Goal: Task Accomplishment & Management: Use online tool/utility

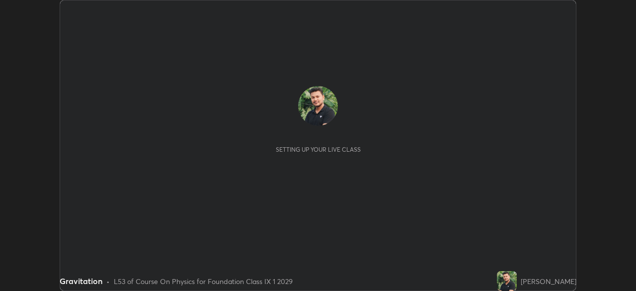
scroll to position [291, 636]
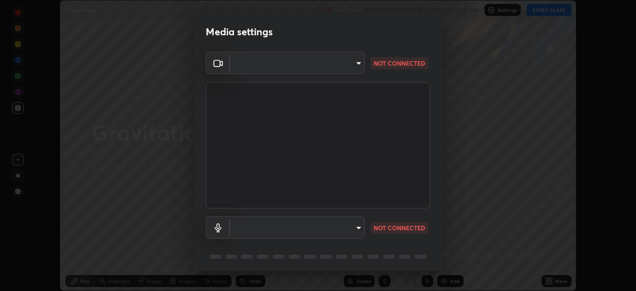
type input "6a58b21e3886260455e3a8f5b68a010b8d66c957dea9152d99a69134fe1af4a5"
type input "523119136fc1150737cc506150177678be9dd147c8cb23d4e4e245b066326e61"
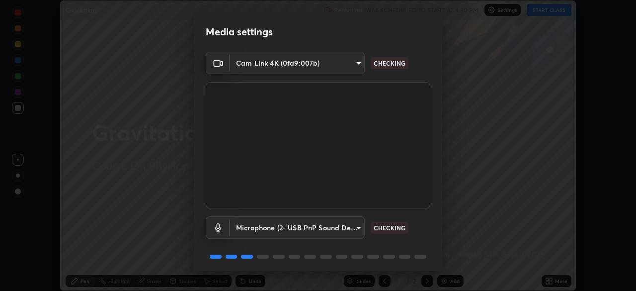
scroll to position [35, 0]
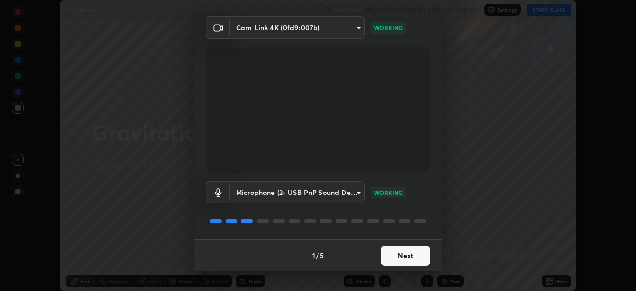
click at [411, 257] on button "Next" at bounding box center [406, 256] width 50 height 20
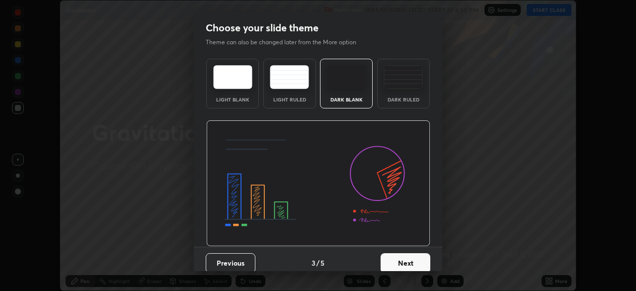
click at [411, 258] on button "Next" at bounding box center [406, 263] width 50 height 20
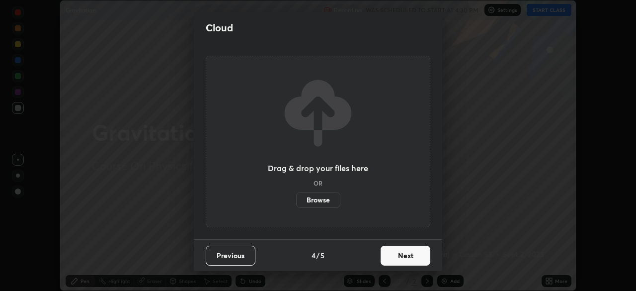
click at [413, 259] on button "Next" at bounding box center [406, 256] width 50 height 20
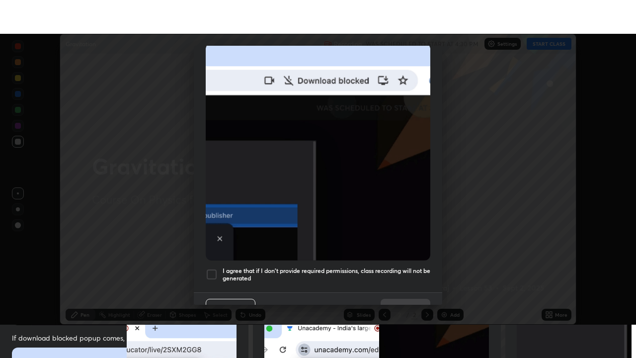
scroll to position [238, 0]
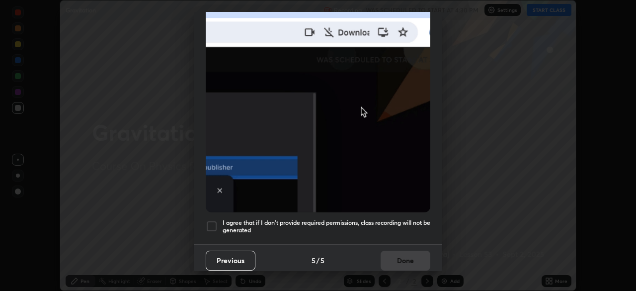
click at [214, 224] on div at bounding box center [212, 226] width 12 height 12
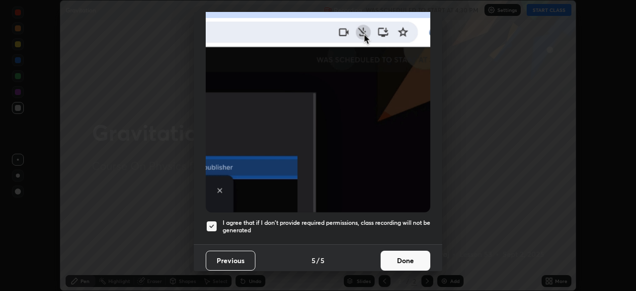
click at [407, 256] on button "Done" at bounding box center [406, 260] width 50 height 20
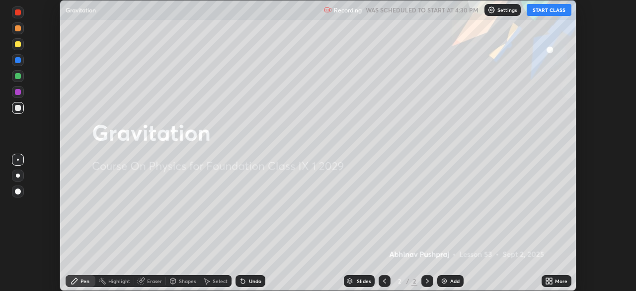
click at [565, 279] on div "More" at bounding box center [561, 280] width 12 height 5
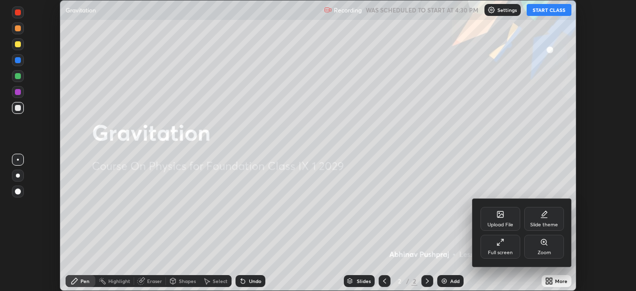
click at [510, 253] on div "Full screen" at bounding box center [500, 252] width 25 height 5
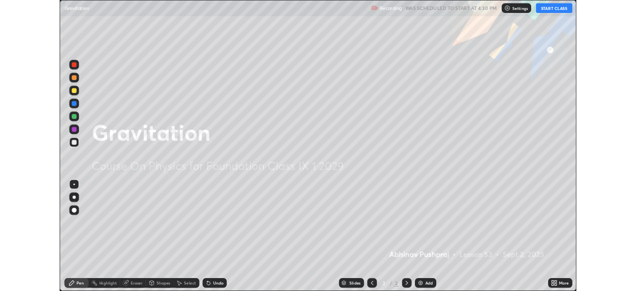
scroll to position [358, 636]
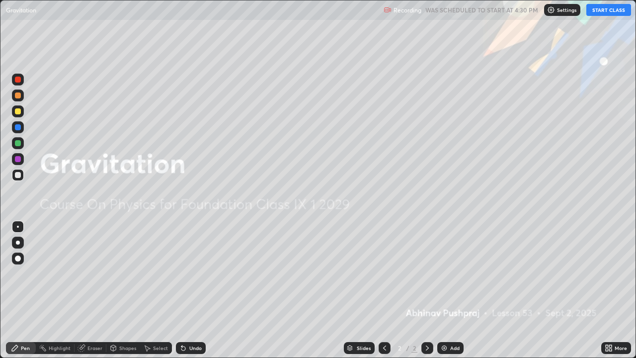
click at [604, 12] on button "START CLASS" at bounding box center [608, 10] width 45 height 12
click at [445, 290] on img at bounding box center [444, 348] width 8 height 8
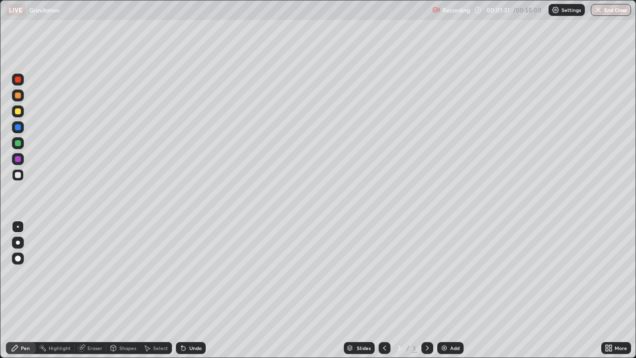
click at [127, 290] on div "Shapes" at bounding box center [127, 347] width 17 height 5
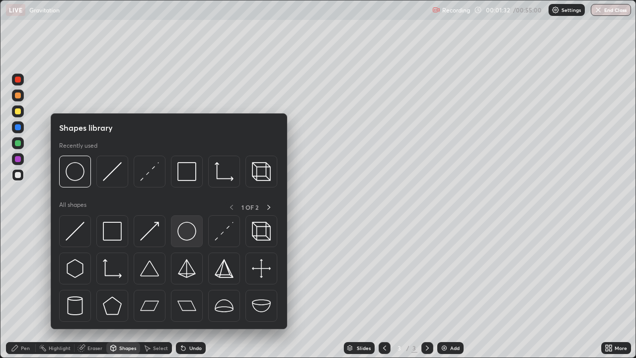
click at [192, 234] on img at bounding box center [186, 231] width 19 height 19
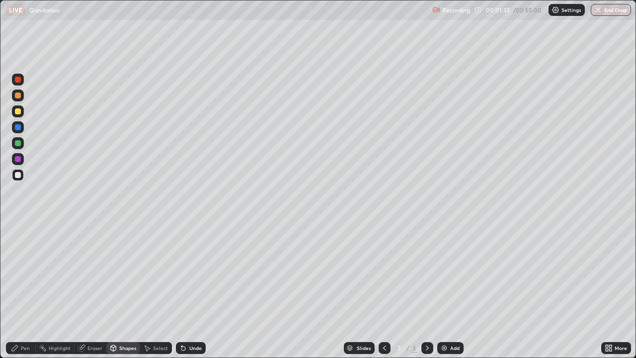
click at [29, 290] on div "Pen" at bounding box center [25, 347] width 9 height 5
click at [19, 113] on div at bounding box center [18, 111] width 6 height 6
click at [18, 113] on div at bounding box center [18, 111] width 6 height 6
click at [19, 173] on div at bounding box center [18, 175] width 6 height 6
click at [131, 290] on div "Shapes" at bounding box center [127, 347] width 17 height 5
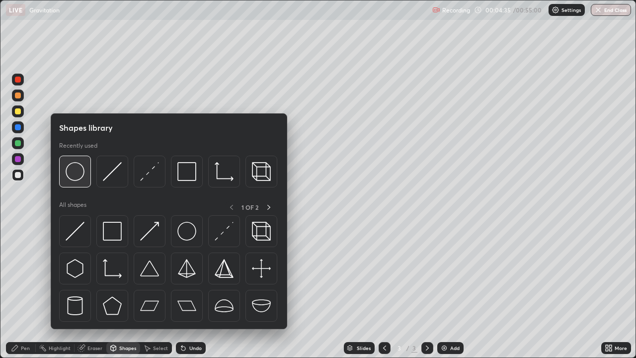
click at [78, 172] on img at bounding box center [75, 171] width 19 height 19
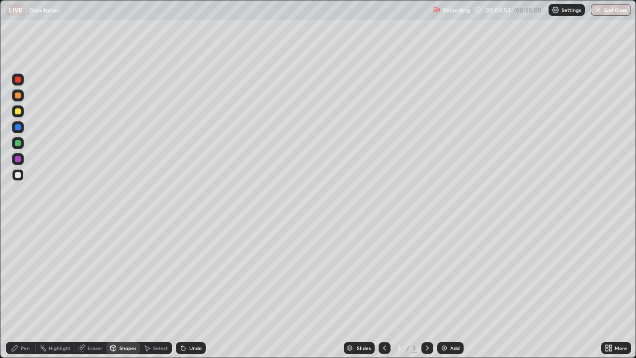
click at [23, 290] on div "Pen" at bounding box center [25, 347] width 9 height 5
click at [20, 109] on div at bounding box center [18, 111] width 6 height 6
click at [19, 290] on div "Pen" at bounding box center [21, 348] width 30 height 12
click at [18, 174] on div at bounding box center [18, 175] width 6 height 6
click at [16, 126] on div at bounding box center [18, 127] width 6 height 6
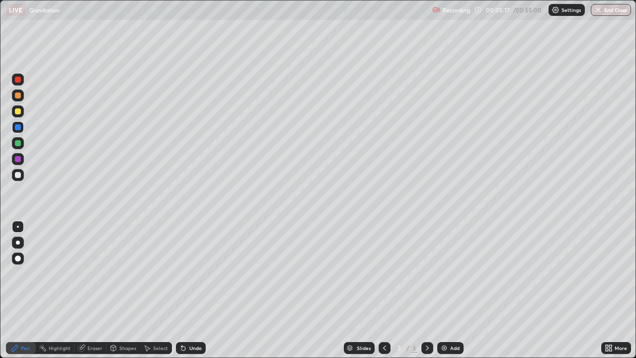
click at [17, 158] on div at bounding box center [18, 159] width 6 height 6
click at [17, 256] on div at bounding box center [18, 258] width 6 height 6
click at [17, 226] on div at bounding box center [18, 227] width 2 height 2
click at [18, 176] on div at bounding box center [18, 175] width 6 height 6
click at [19, 143] on div at bounding box center [18, 143] width 6 height 6
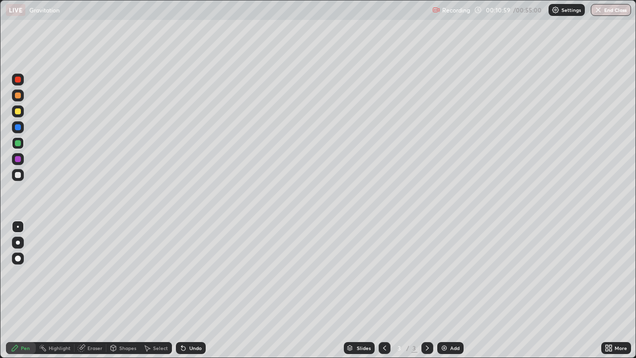
click at [120, 290] on div "Shapes" at bounding box center [123, 348] width 34 height 12
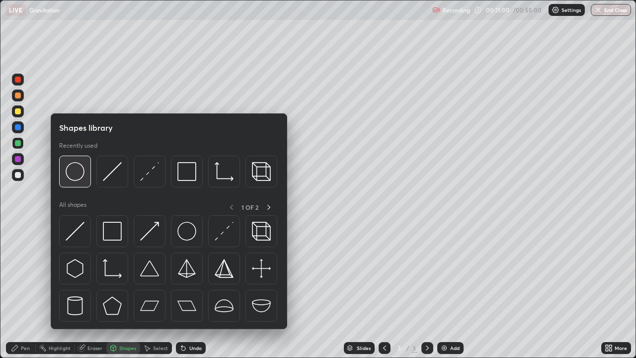
click at [75, 172] on img at bounding box center [75, 171] width 19 height 19
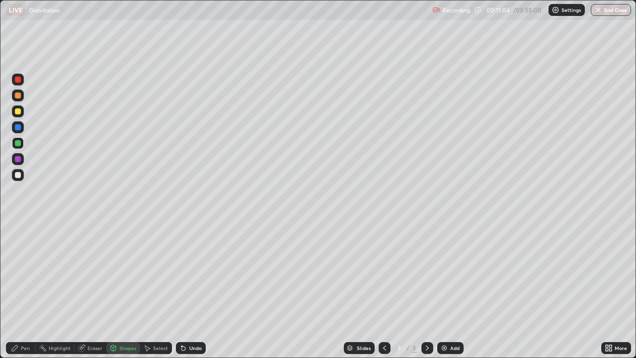
click at [18, 290] on div "Pen" at bounding box center [21, 348] width 30 height 12
click at [19, 179] on div at bounding box center [18, 175] width 12 height 12
click at [446, 290] on img at bounding box center [444, 348] width 8 height 8
click at [20, 176] on div at bounding box center [18, 175] width 6 height 6
click at [93, 290] on div "Eraser" at bounding box center [94, 347] width 15 height 5
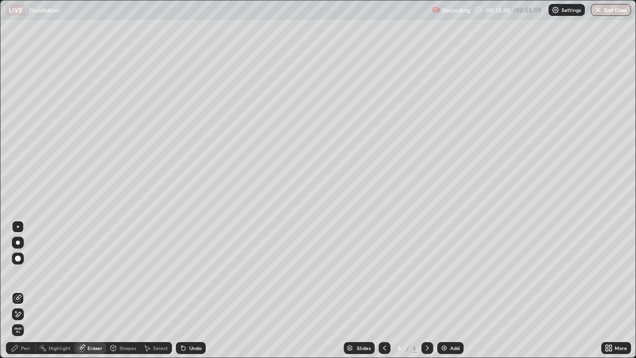
click at [121, 290] on div "Shapes" at bounding box center [127, 347] width 17 height 5
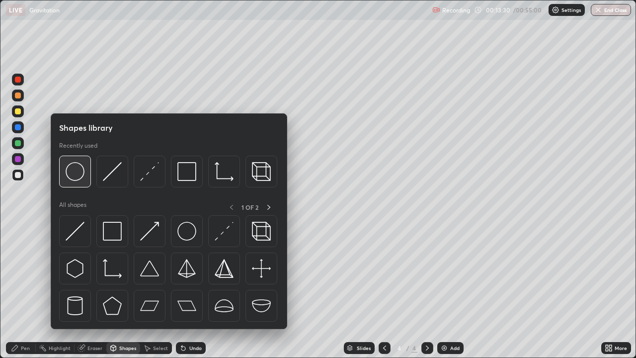
click at [72, 170] on img at bounding box center [75, 171] width 19 height 19
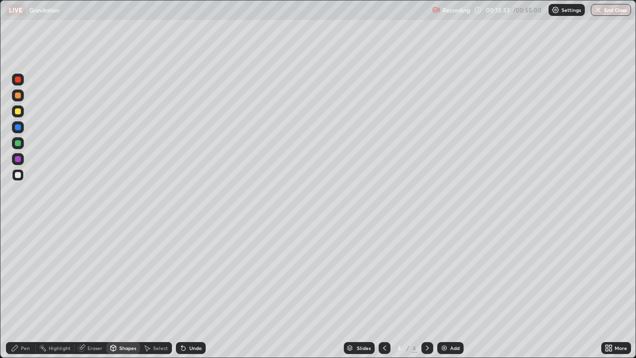
click at [22, 290] on div "Pen" at bounding box center [25, 347] width 9 height 5
click at [120, 290] on div "Shapes" at bounding box center [123, 348] width 34 height 12
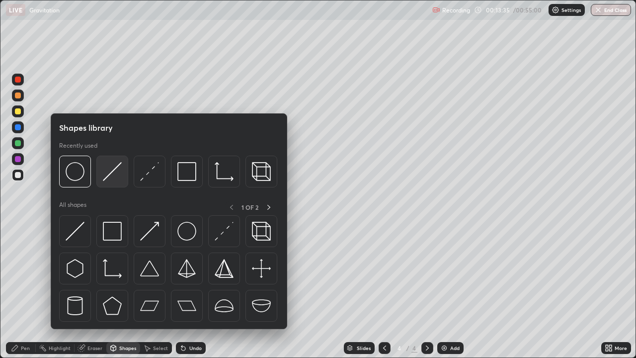
click at [118, 174] on img at bounding box center [112, 171] width 19 height 19
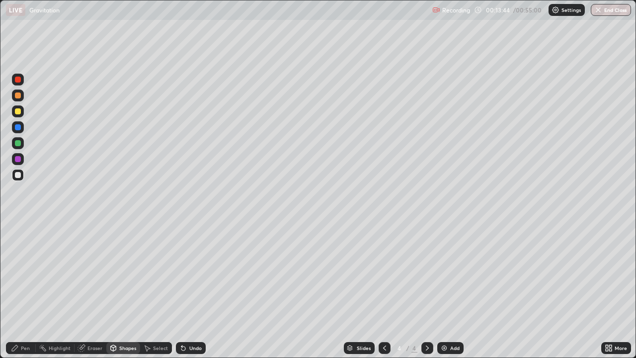
click at [196, 290] on div "Undo" at bounding box center [195, 347] width 12 height 5
click at [191, 290] on div "Undo" at bounding box center [195, 347] width 12 height 5
click at [12, 290] on icon at bounding box center [15, 348] width 8 height 8
click at [20, 174] on div at bounding box center [18, 175] width 6 height 6
click at [18, 143] on div at bounding box center [18, 143] width 6 height 6
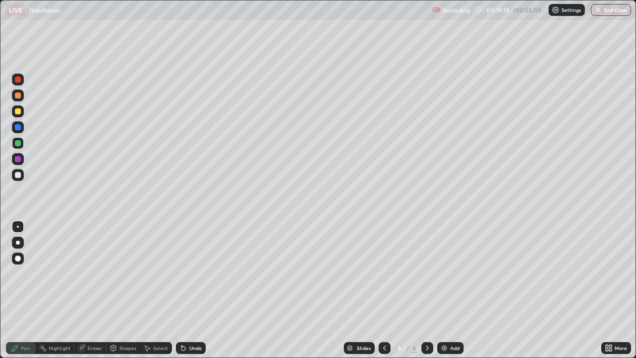
click at [20, 290] on div "Pen" at bounding box center [21, 348] width 30 height 12
click at [19, 175] on div at bounding box center [18, 175] width 6 height 6
click at [27, 290] on div "Pen" at bounding box center [25, 347] width 9 height 5
click at [19, 112] on div at bounding box center [18, 111] width 6 height 6
click at [17, 174] on div at bounding box center [18, 175] width 6 height 6
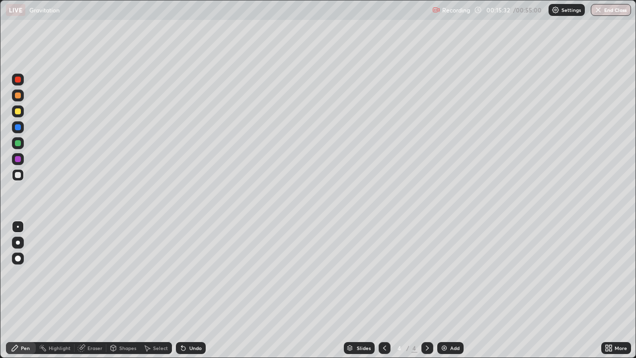
click at [18, 175] on div at bounding box center [18, 175] width 6 height 6
click at [17, 127] on div at bounding box center [18, 127] width 6 height 6
click at [17, 111] on div at bounding box center [18, 111] width 6 height 6
click at [17, 143] on div at bounding box center [18, 143] width 6 height 6
click at [17, 127] on div at bounding box center [18, 127] width 6 height 6
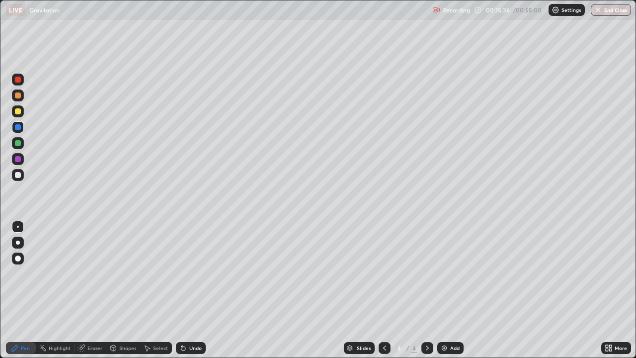
click at [127, 290] on div "Shapes" at bounding box center [123, 348] width 34 height 12
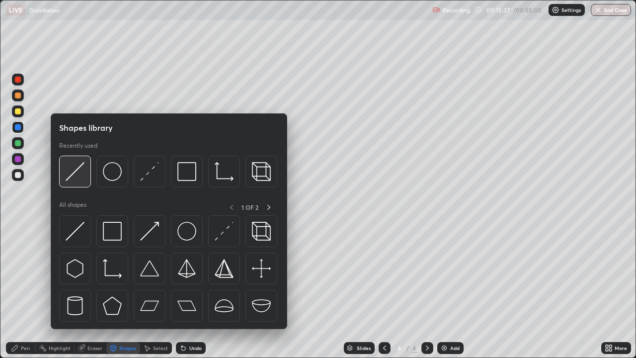
click at [80, 170] on img at bounding box center [75, 171] width 19 height 19
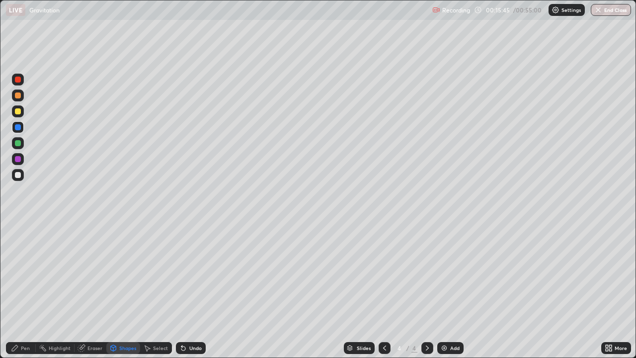
click at [25, 290] on div "Pen" at bounding box center [25, 347] width 9 height 5
click at [18, 143] on div at bounding box center [18, 143] width 6 height 6
click at [16, 290] on icon at bounding box center [15, 348] width 8 height 8
click at [23, 174] on div at bounding box center [18, 175] width 12 height 12
click at [20, 174] on div at bounding box center [18, 175] width 6 height 6
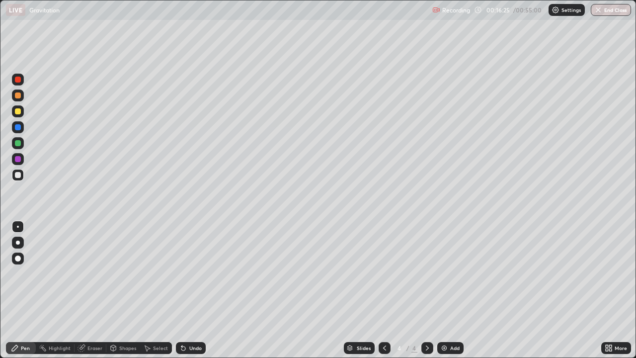
click at [125, 290] on div "Shapes" at bounding box center [123, 348] width 34 height 12
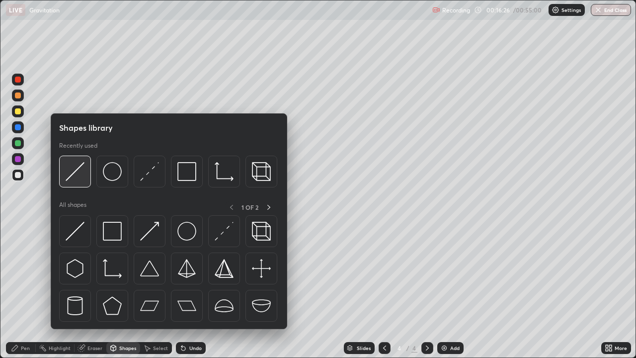
click at [77, 172] on img at bounding box center [75, 171] width 19 height 19
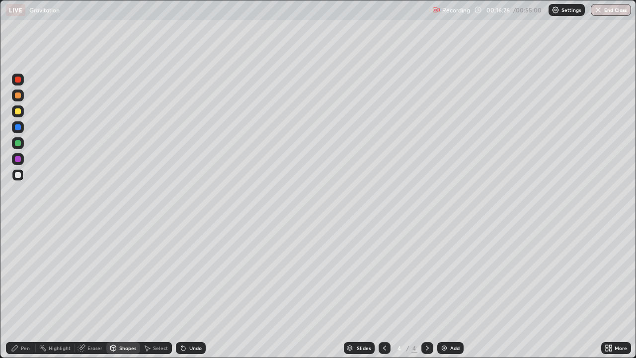
click at [18, 127] on div at bounding box center [18, 127] width 6 height 6
click at [25, 290] on div "Pen" at bounding box center [21, 348] width 30 height 12
click at [17, 174] on div at bounding box center [18, 175] width 6 height 6
click at [15, 145] on div at bounding box center [18, 143] width 6 height 6
click at [21, 290] on div "Pen" at bounding box center [25, 347] width 9 height 5
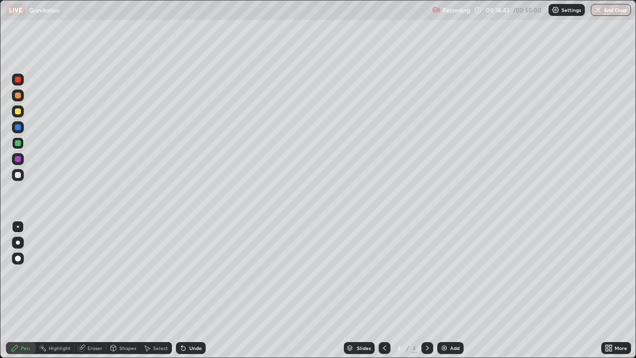
click at [17, 173] on div at bounding box center [18, 175] width 6 height 6
click at [450, 290] on div "Add" at bounding box center [454, 347] width 9 height 5
click at [121, 290] on div "Shapes" at bounding box center [127, 347] width 17 height 5
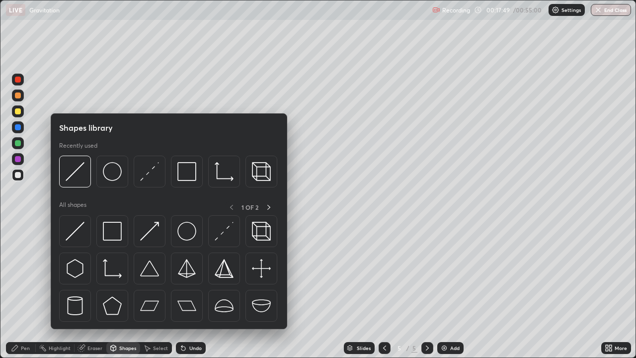
click at [110, 170] on img at bounding box center [112, 171] width 19 height 19
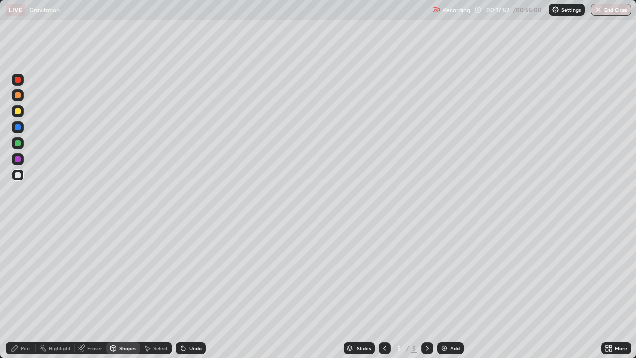
click at [25, 290] on div "Pen" at bounding box center [25, 347] width 9 height 5
click at [156, 290] on div "Select" at bounding box center [160, 347] width 15 height 5
click at [127, 290] on div "Shapes" at bounding box center [127, 347] width 17 height 5
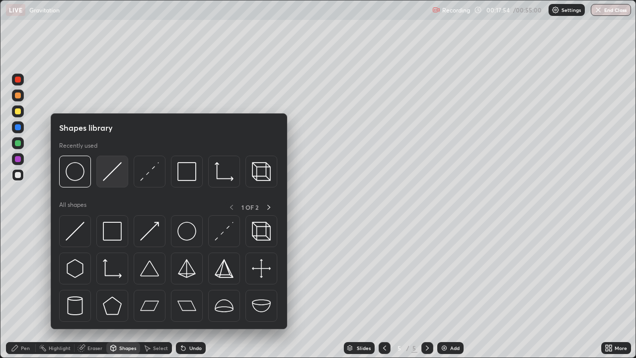
click at [120, 172] on img at bounding box center [112, 171] width 19 height 19
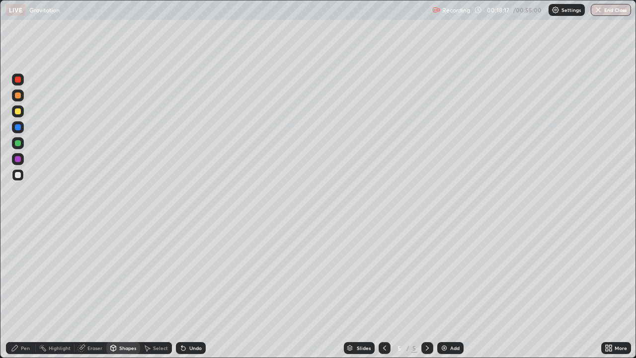
click at [189, 290] on div "Undo" at bounding box center [195, 347] width 12 height 5
click at [16, 290] on icon at bounding box center [15, 348] width 8 height 8
click at [20, 113] on div at bounding box center [18, 111] width 6 height 6
click at [19, 290] on div "Pen" at bounding box center [21, 348] width 30 height 12
click at [19, 175] on div at bounding box center [18, 175] width 6 height 6
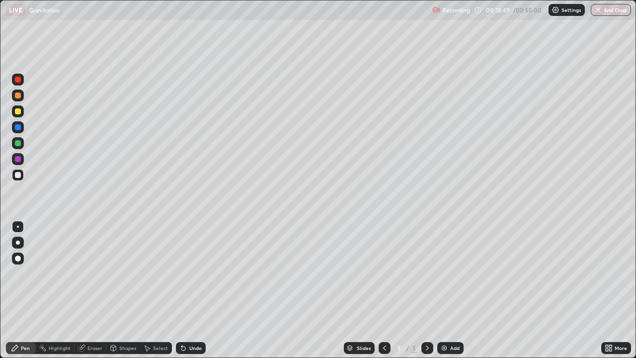
click at [20, 82] on div at bounding box center [18, 80] width 6 height 6
click at [18, 172] on div at bounding box center [18, 175] width 6 height 6
click at [194, 290] on div "Undo" at bounding box center [191, 348] width 30 height 12
click at [123, 290] on div "Shapes" at bounding box center [127, 347] width 17 height 5
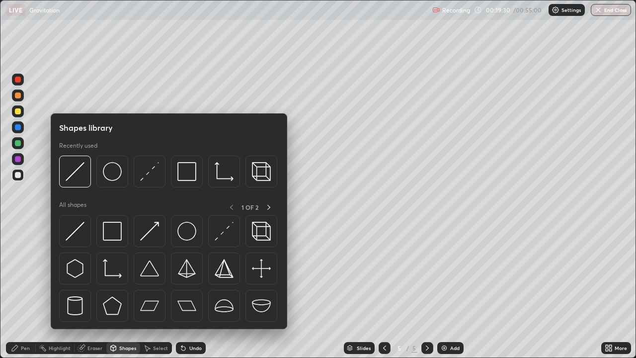
click at [79, 172] on img at bounding box center [75, 171] width 19 height 19
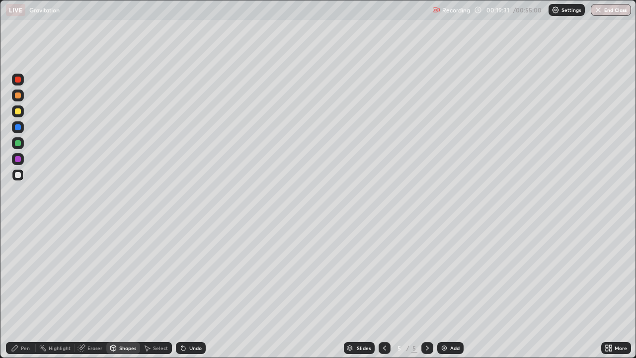
click at [18, 175] on div at bounding box center [18, 175] width 6 height 6
click at [19, 111] on div at bounding box center [18, 111] width 6 height 6
click at [21, 290] on div "Pen" at bounding box center [25, 347] width 9 height 5
click at [23, 179] on div at bounding box center [18, 175] width 12 height 12
click at [16, 81] on div at bounding box center [18, 80] width 6 height 6
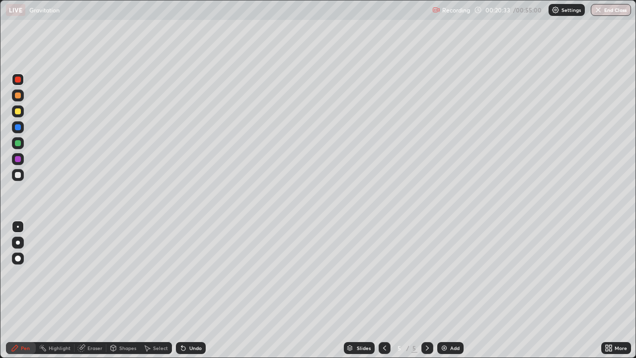
click at [19, 173] on div at bounding box center [18, 175] width 6 height 6
click at [124, 290] on div "Shapes" at bounding box center [127, 347] width 17 height 5
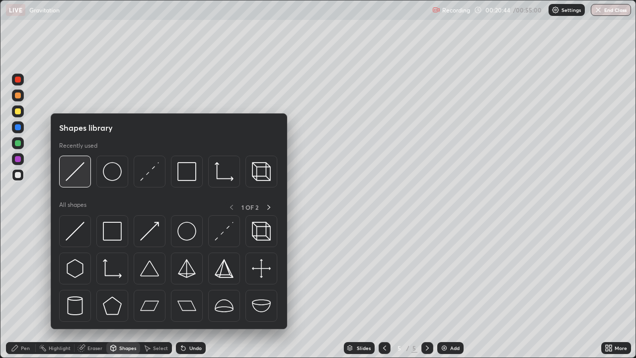
click at [79, 170] on img at bounding box center [75, 171] width 19 height 19
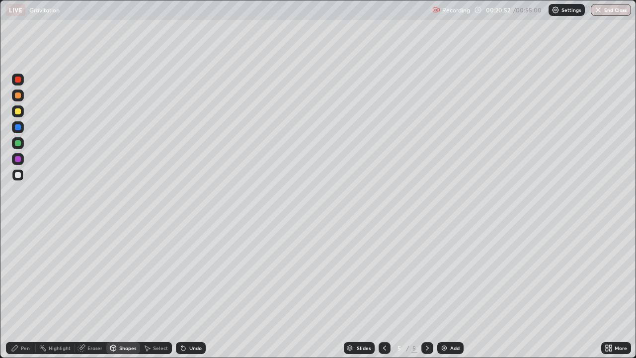
click at [16, 112] on div at bounding box center [18, 111] width 6 height 6
click at [19, 290] on div "Pen" at bounding box center [21, 348] width 30 height 12
click at [17, 176] on div at bounding box center [18, 175] width 6 height 6
click at [22, 290] on div "Pen" at bounding box center [25, 347] width 9 height 5
click at [190, 290] on div "Undo" at bounding box center [195, 347] width 12 height 5
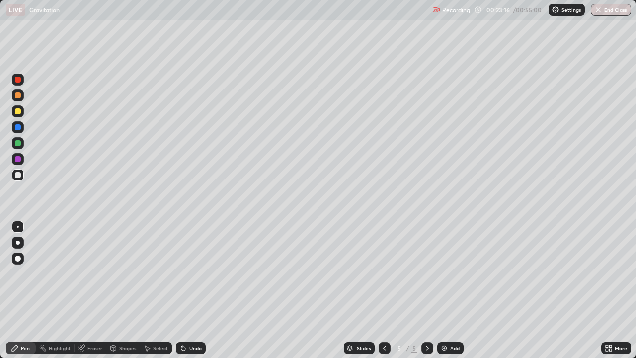
click at [190, 290] on div "Undo" at bounding box center [195, 347] width 12 height 5
click at [191, 290] on div "Undo" at bounding box center [195, 347] width 12 height 5
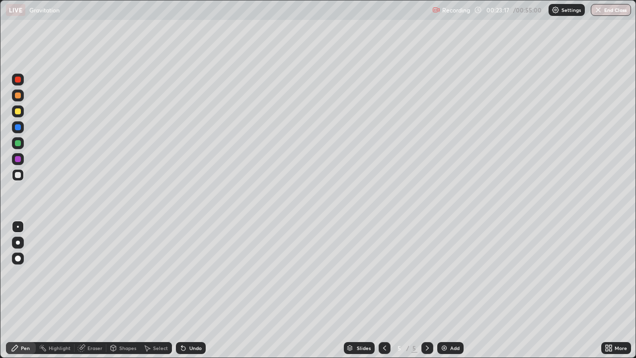
click at [189, 290] on div "Undo" at bounding box center [195, 347] width 12 height 5
click at [189, 290] on div "Undo" at bounding box center [191, 348] width 30 height 12
click at [89, 290] on div "Eraser" at bounding box center [94, 347] width 15 height 5
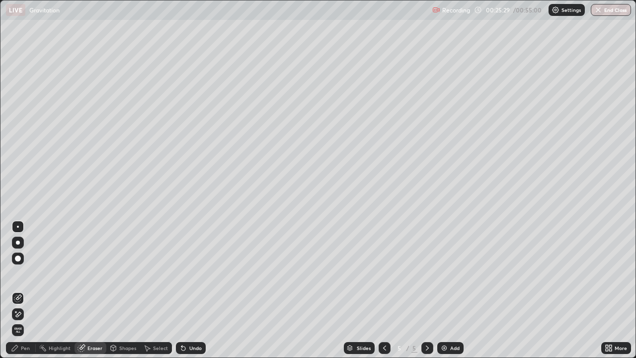
click at [19, 290] on div "Pen" at bounding box center [21, 348] width 30 height 12
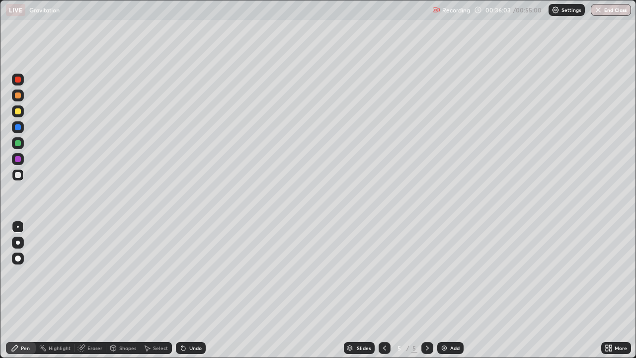
click at [382, 290] on icon at bounding box center [385, 348] width 8 height 8
click at [382, 290] on div at bounding box center [385, 348] width 12 height 12
click at [425, 290] on icon at bounding box center [427, 348] width 8 height 8
click at [186, 290] on div "Undo" at bounding box center [191, 348] width 30 height 12
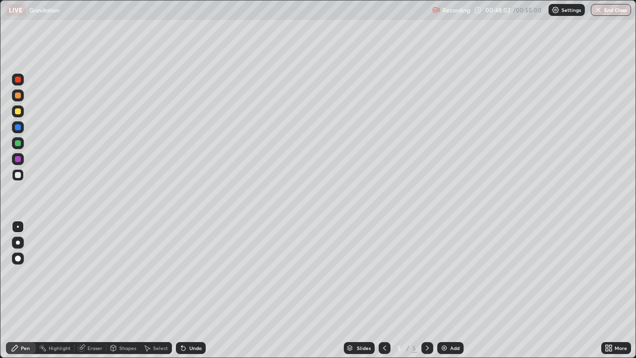
click at [454, 290] on div "Add" at bounding box center [450, 348] width 26 height 12
click at [604, 11] on button "End Class" at bounding box center [611, 10] width 39 height 12
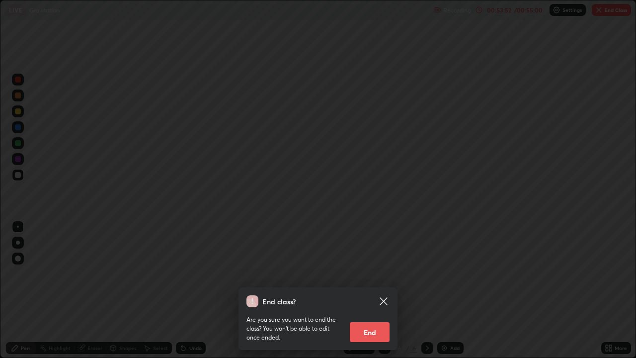
click at [365, 290] on button "End" at bounding box center [370, 332] width 40 height 20
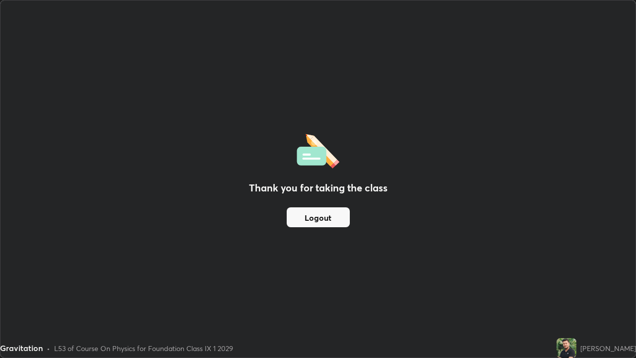
click at [325, 221] on button "Logout" at bounding box center [318, 217] width 63 height 20
click at [343, 252] on div "Thank you for taking the class Logout" at bounding box center [317, 178] width 635 height 357
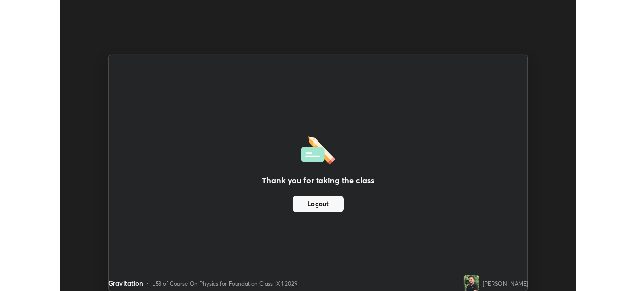
scroll to position [49409, 49063]
